Goal: Task Accomplishment & Management: Manage account settings

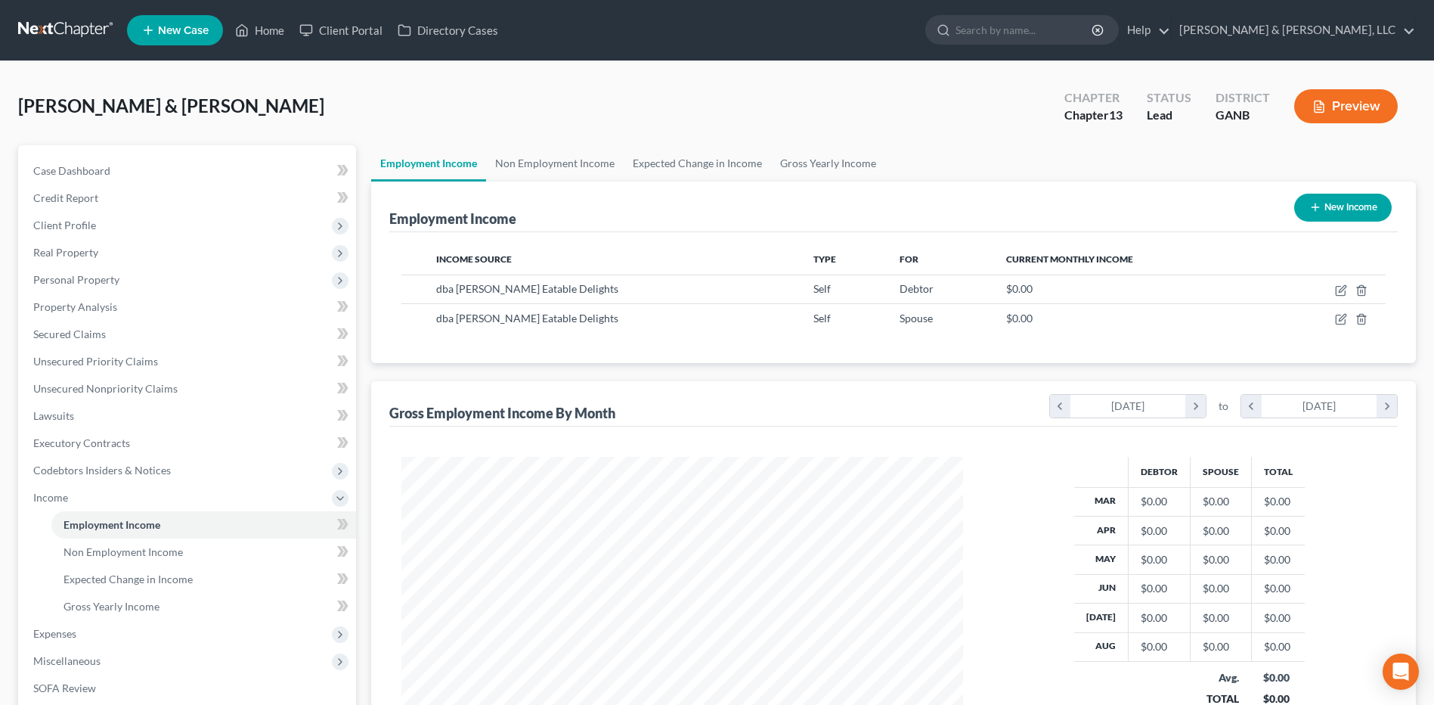
scroll to position [281, 591]
click at [119, 178] on link "Case Dashboard" at bounding box center [188, 170] width 335 height 27
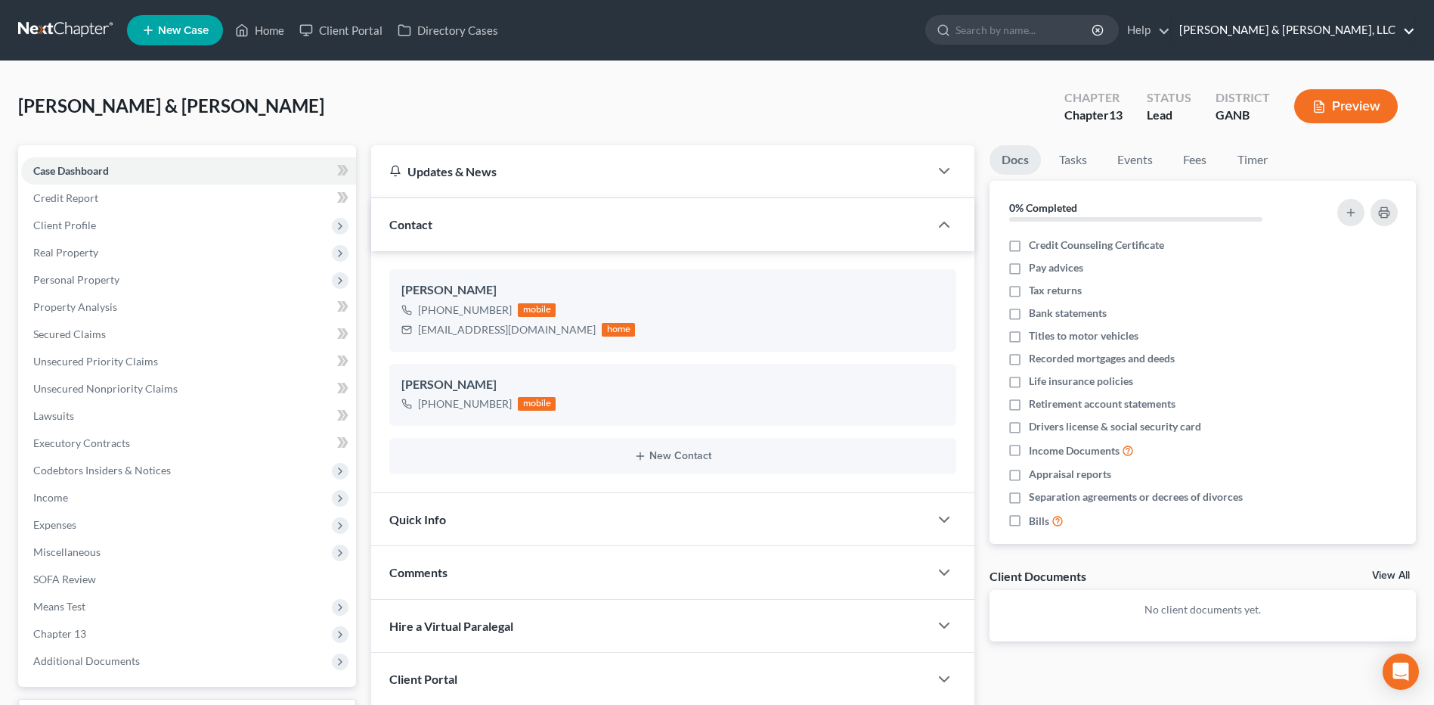
click at [1365, 33] on link "[PERSON_NAME] & [PERSON_NAME], LLC" at bounding box center [1293, 30] width 243 height 27
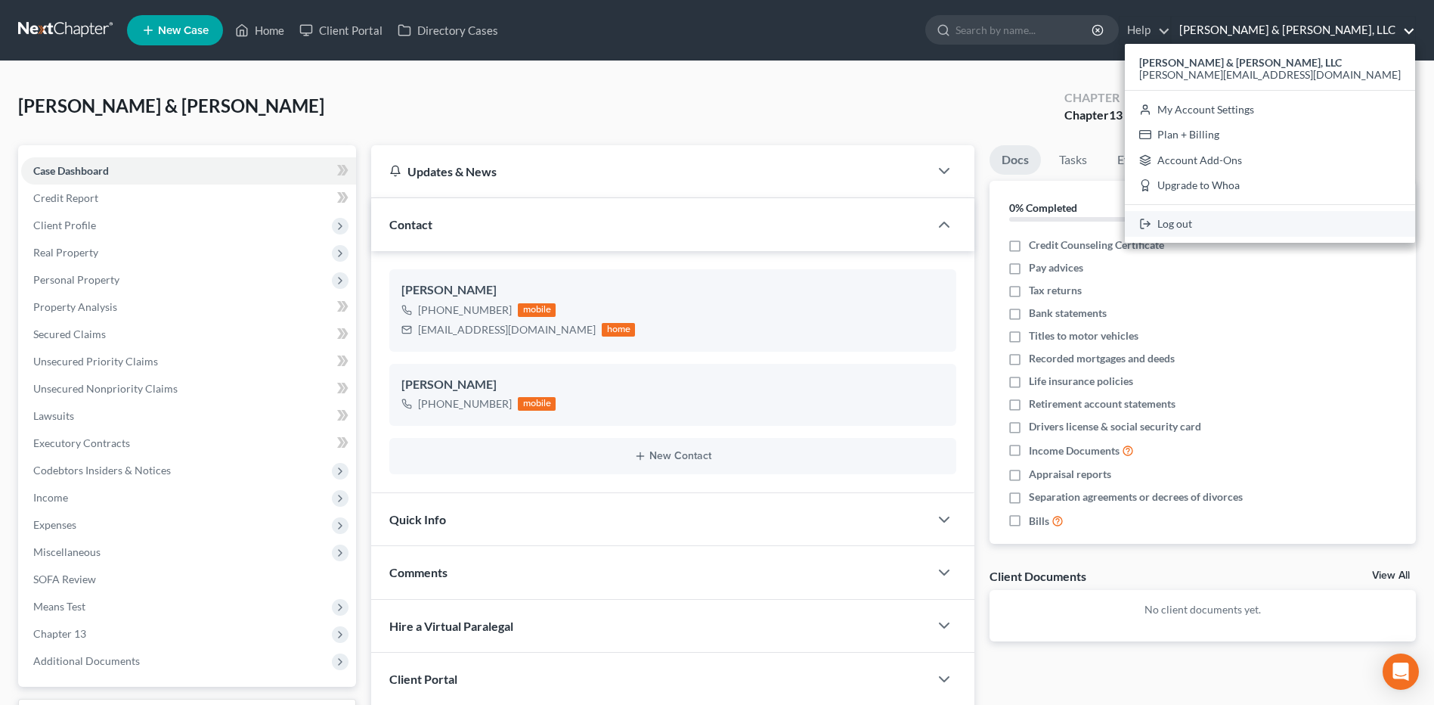
click at [1325, 225] on link "Log out" at bounding box center [1270, 224] width 290 height 26
